Goal: Navigation & Orientation: Find specific page/section

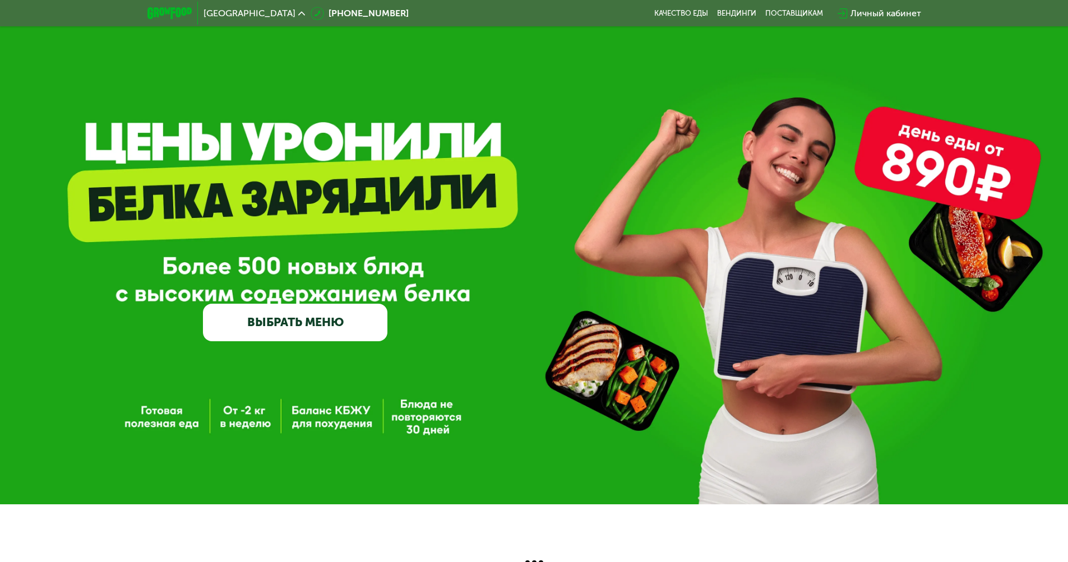
click at [233, 64] on button "Да" at bounding box center [232, 70] width 43 height 13
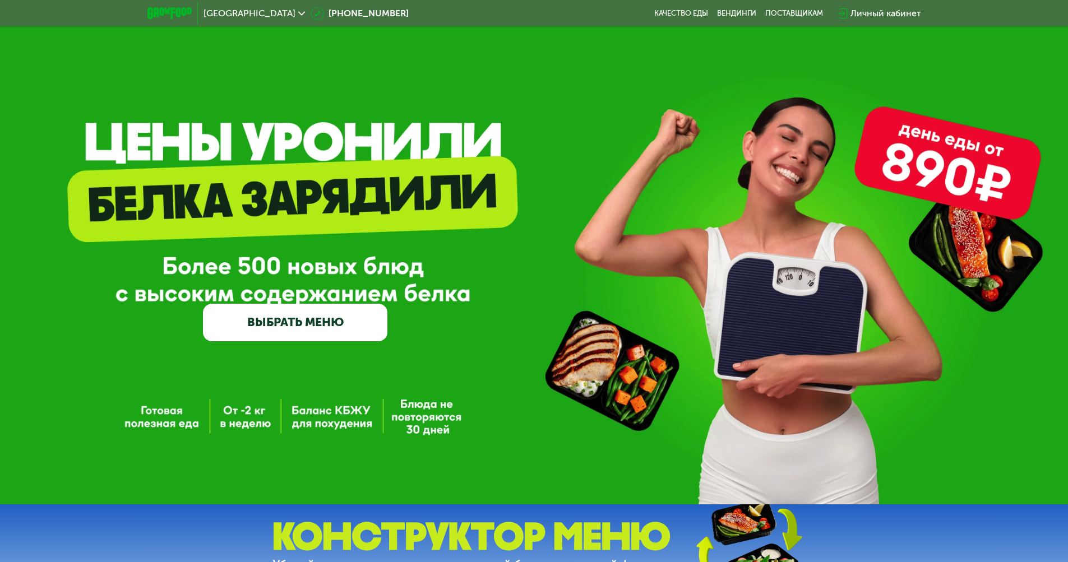
click at [224, 13] on span "Москва" at bounding box center [249, 13] width 92 height 9
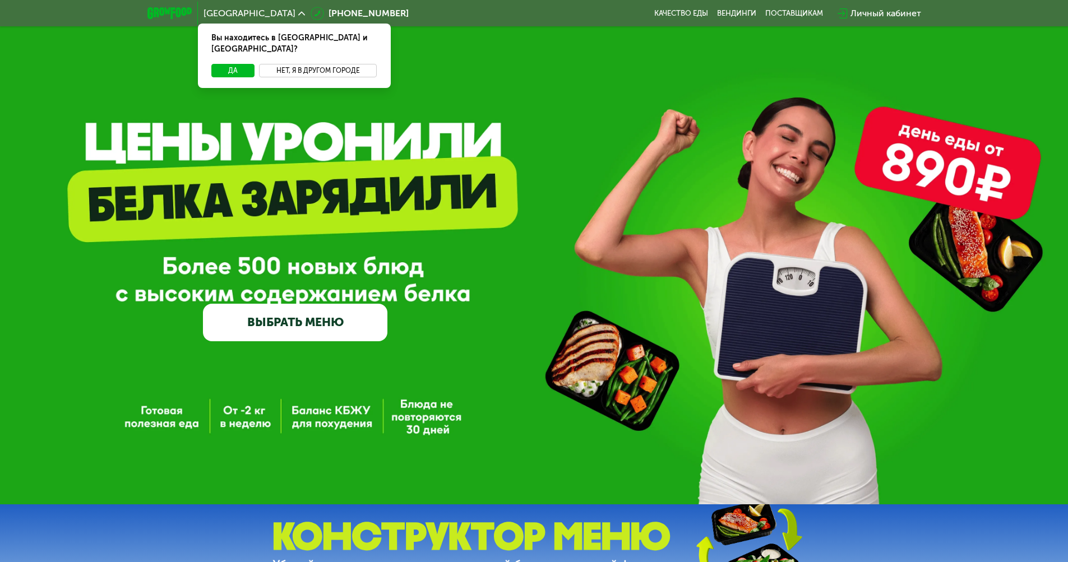
click at [318, 64] on button "Нет, я в другом городе" at bounding box center [318, 70] width 118 height 13
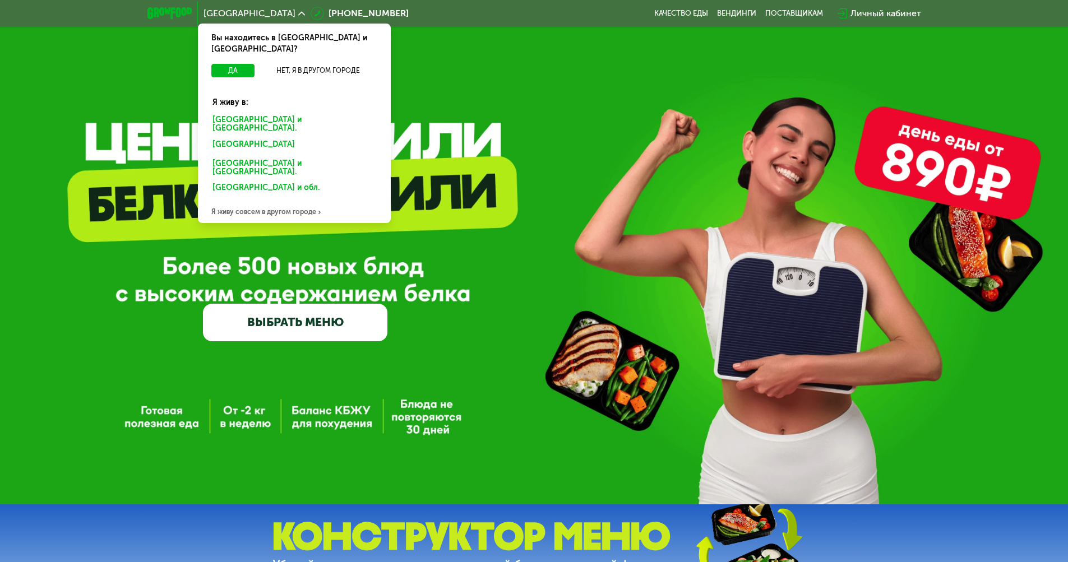
click at [294, 137] on div "Санкт-Петербурге и обл." at bounding box center [292, 146] width 175 height 18
